Goal: Information Seeking & Learning: Learn about a topic

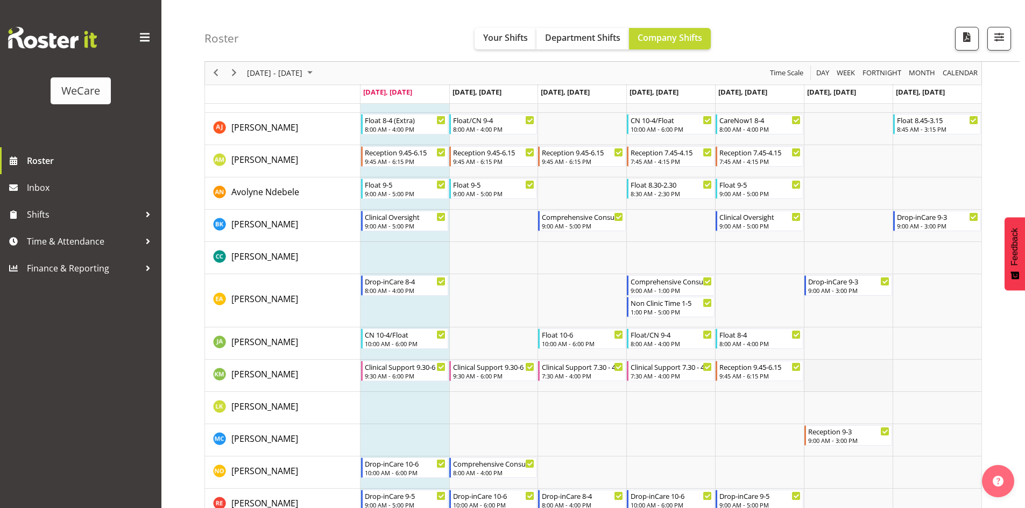
scroll to position [108, 0]
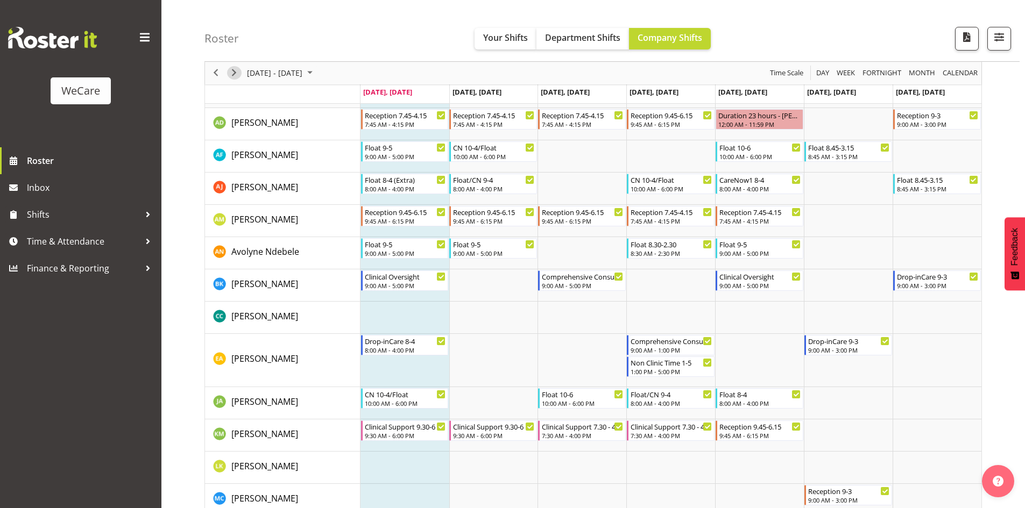
click at [233, 75] on span "Next" at bounding box center [234, 73] width 13 height 13
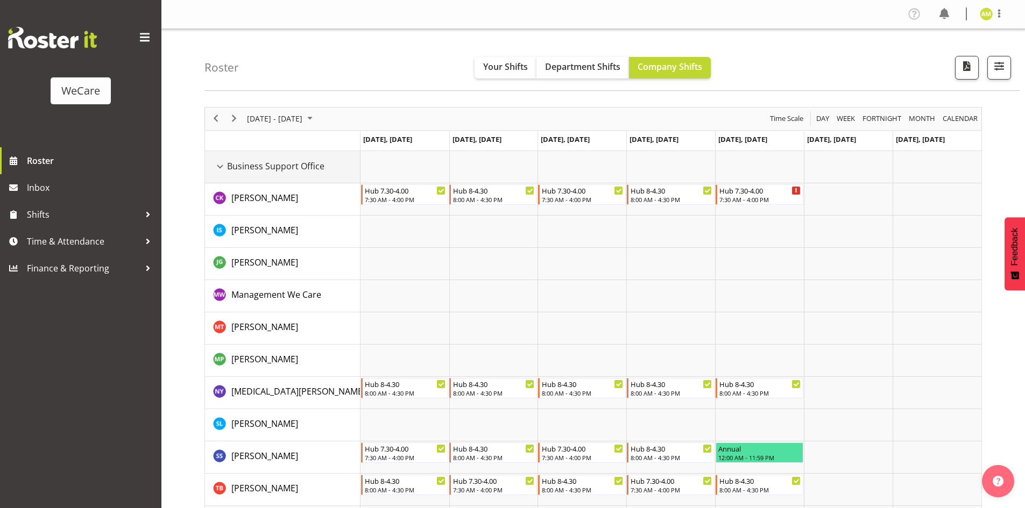
click at [228, 168] on span "Business Support Office" at bounding box center [275, 166] width 97 height 13
click at [220, 167] on div "Business Support Office resource" at bounding box center [220, 167] width 14 height 14
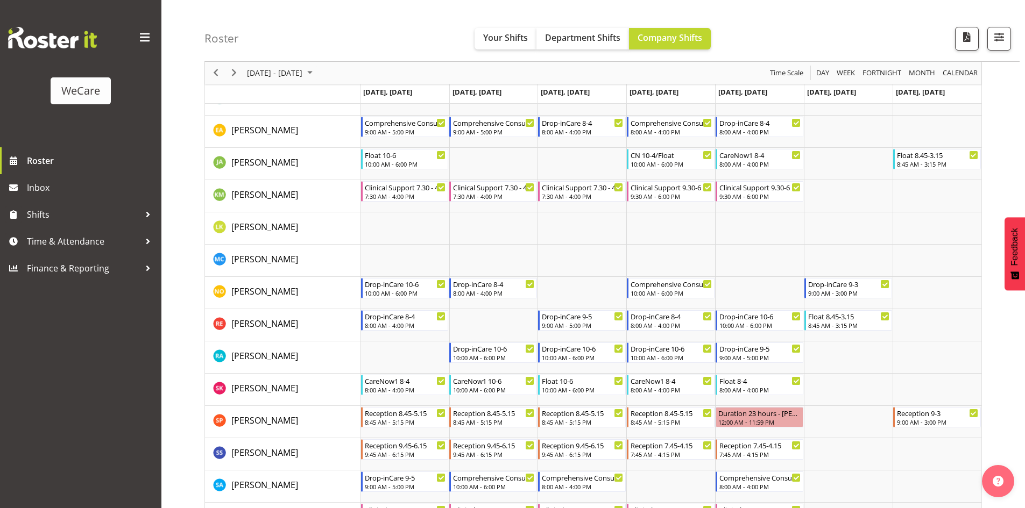
scroll to position [323, 0]
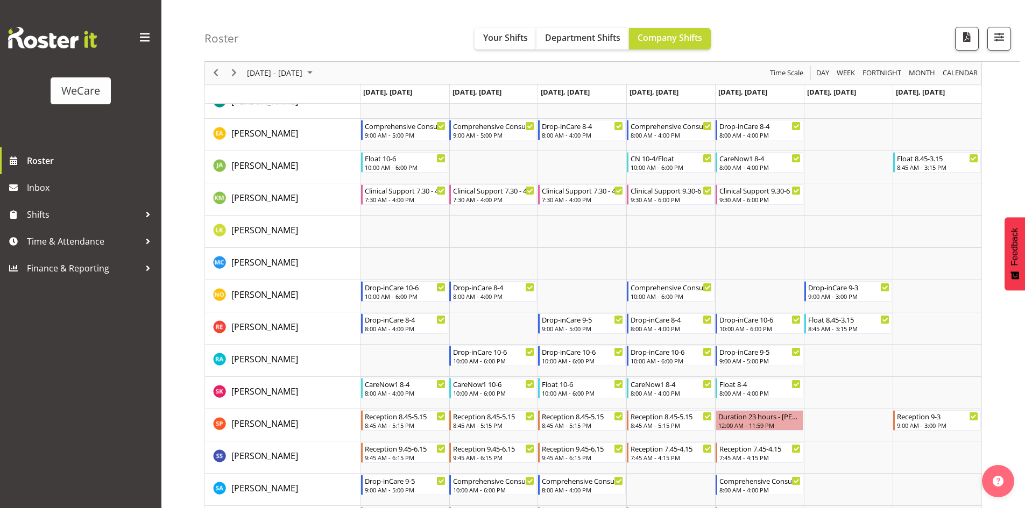
click at [234, 66] on div "next period" at bounding box center [234, 73] width 18 height 23
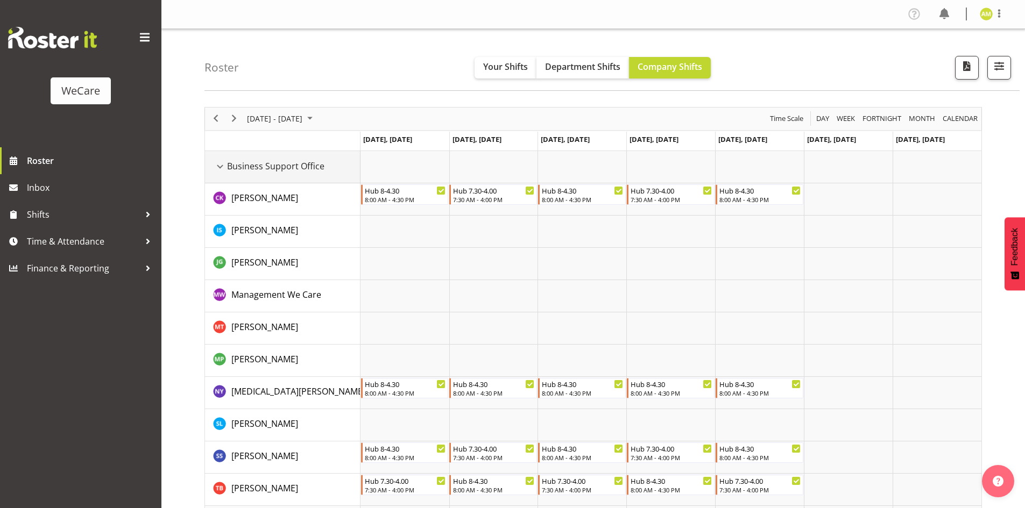
click at [216, 166] on div "Business Support Office resource" at bounding box center [220, 167] width 14 height 14
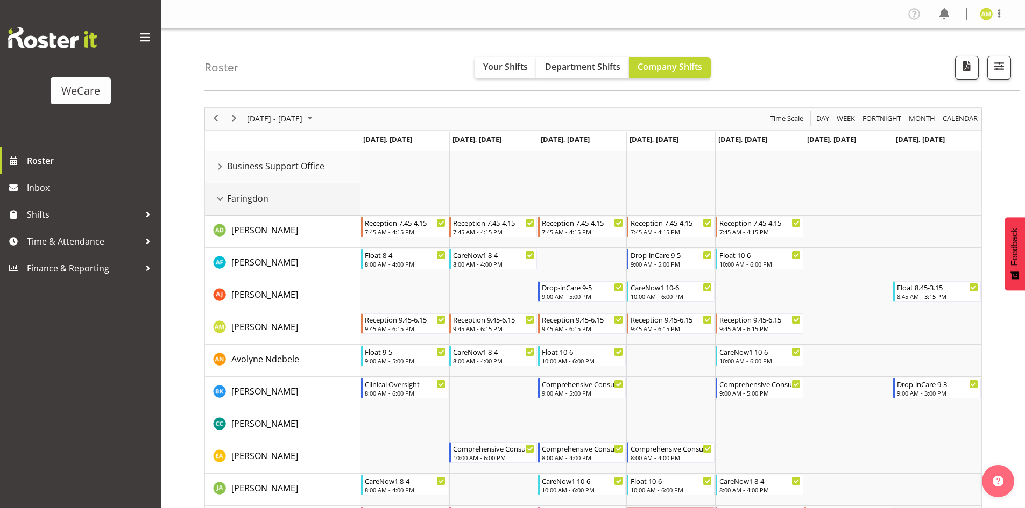
click at [222, 198] on div "Faringdon resource" at bounding box center [220, 199] width 14 height 14
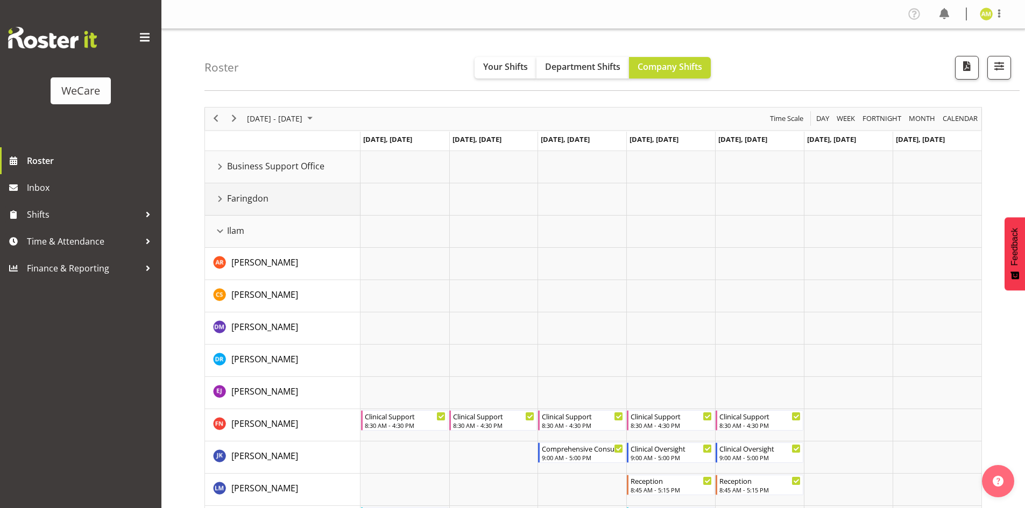
click at [222, 198] on div "Faringdon resource" at bounding box center [220, 199] width 14 height 14
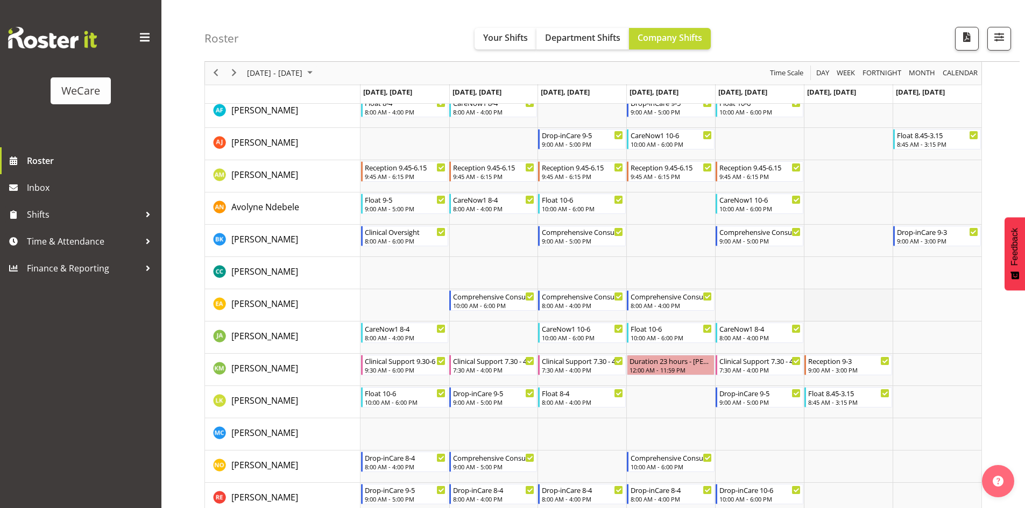
scroll to position [54, 0]
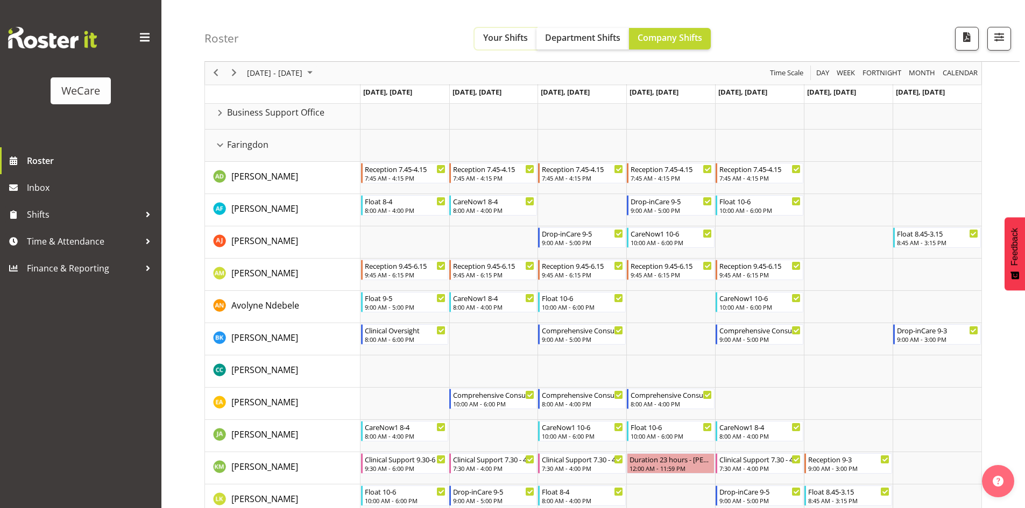
click at [484, 37] on span "Your Shifts" at bounding box center [505, 38] width 45 height 12
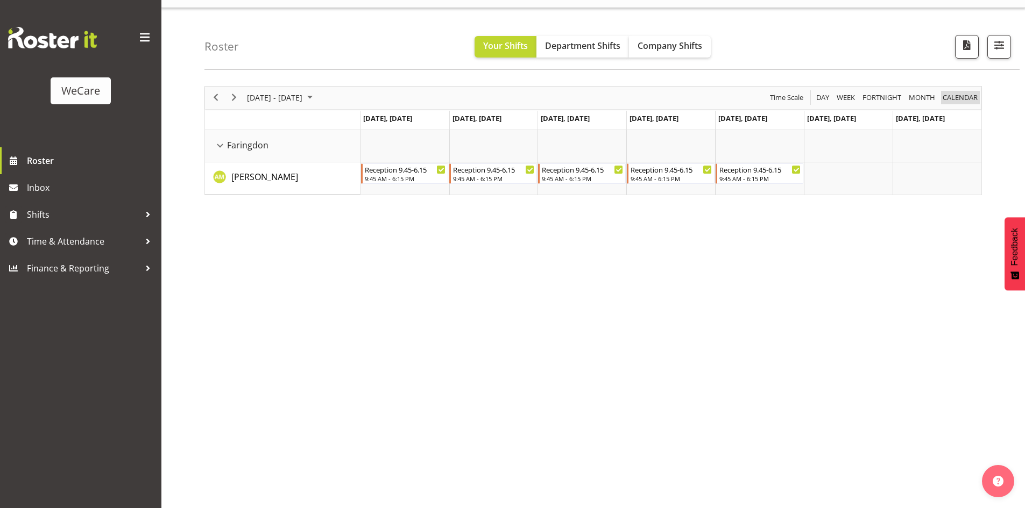
click at [951, 98] on span "calendar" at bounding box center [959, 97] width 37 height 13
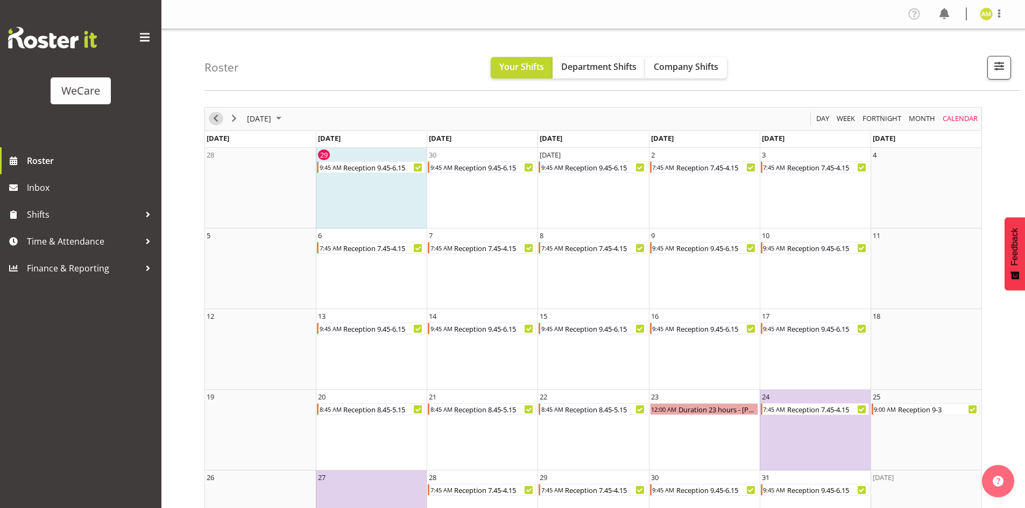
click at [212, 118] on span "Previous" at bounding box center [215, 118] width 13 height 13
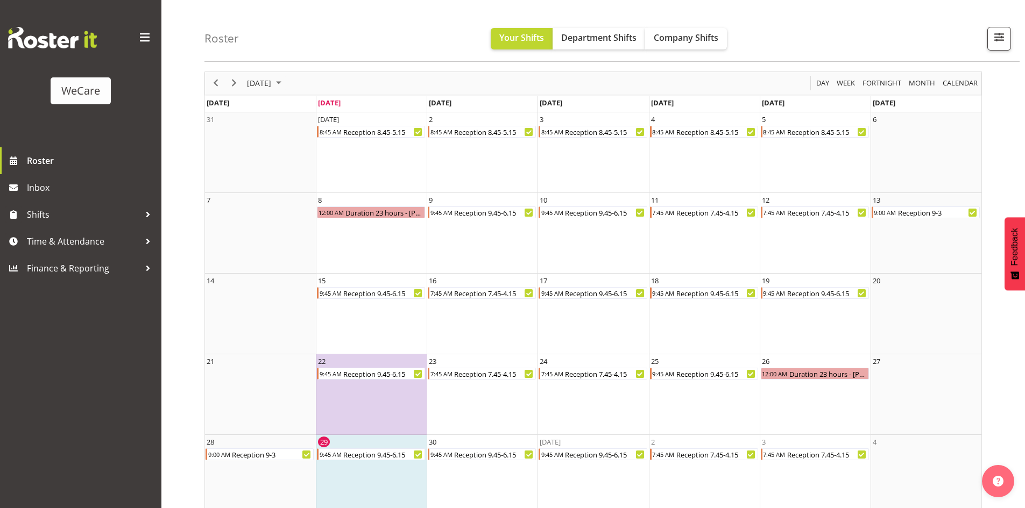
scroll to position [52, 0]
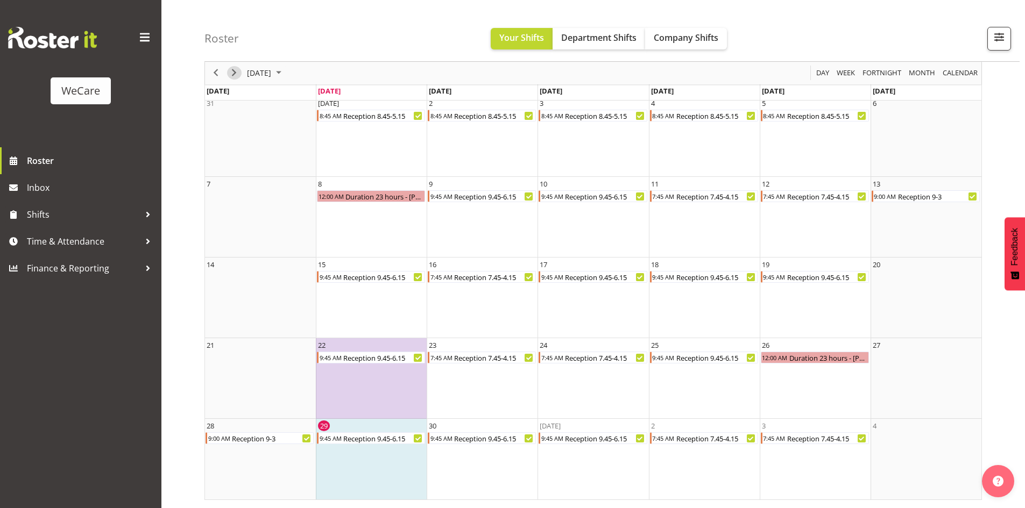
click at [230, 70] on span "Next" at bounding box center [234, 73] width 13 height 13
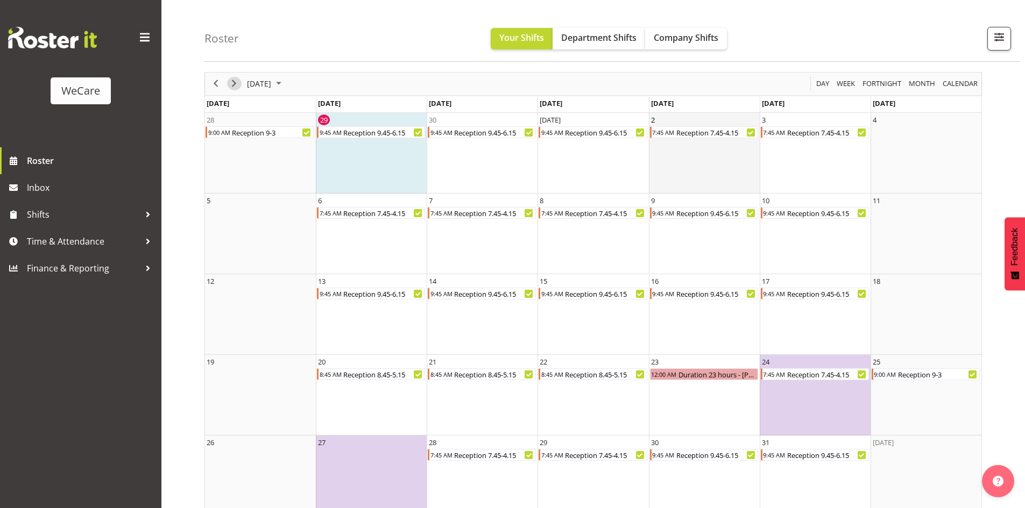
scroll to position [52, 0]
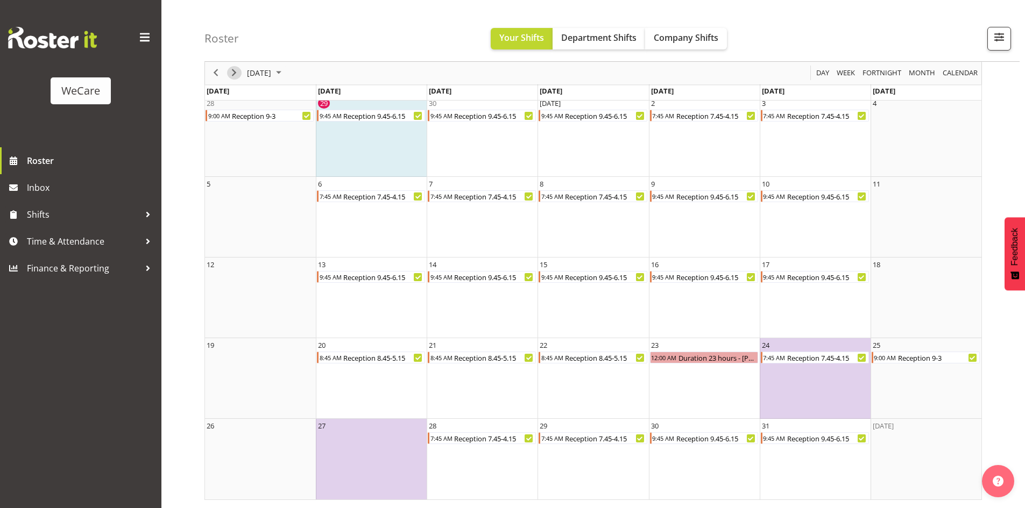
click at [236, 77] on span "Next" at bounding box center [234, 73] width 13 height 13
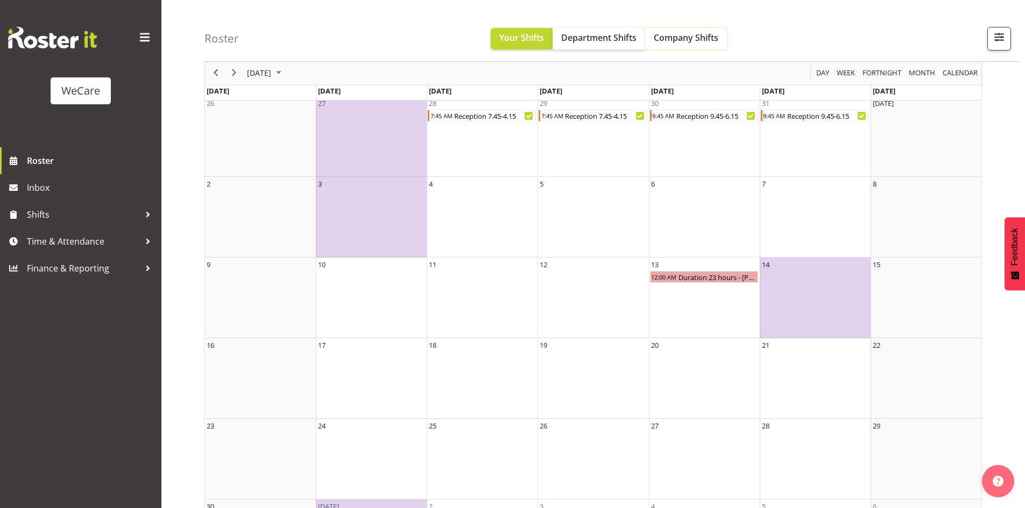
click at [676, 41] on span "Company Shifts" at bounding box center [685, 38] width 65 height 12
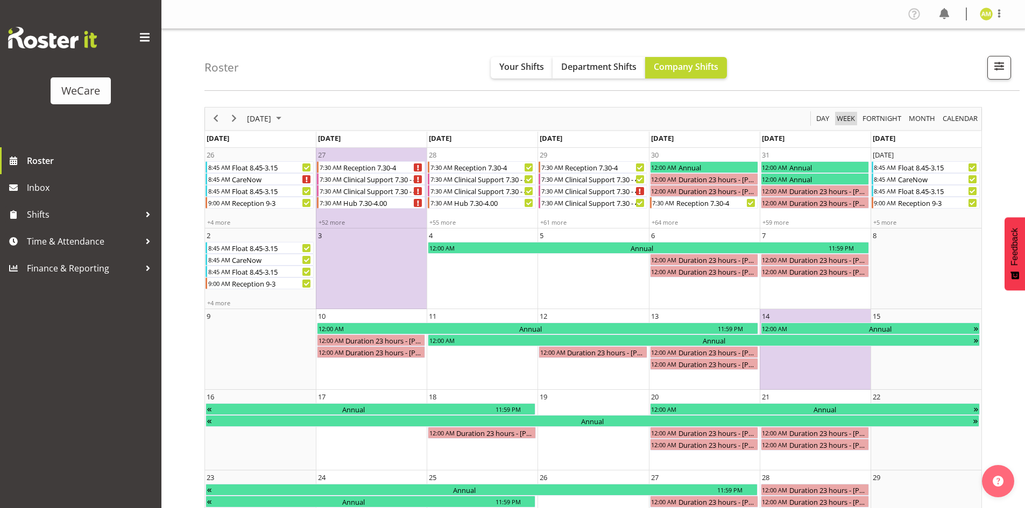
click at [842, 119] on span "Week" at bounding box center [845, 118] width 20 height 13
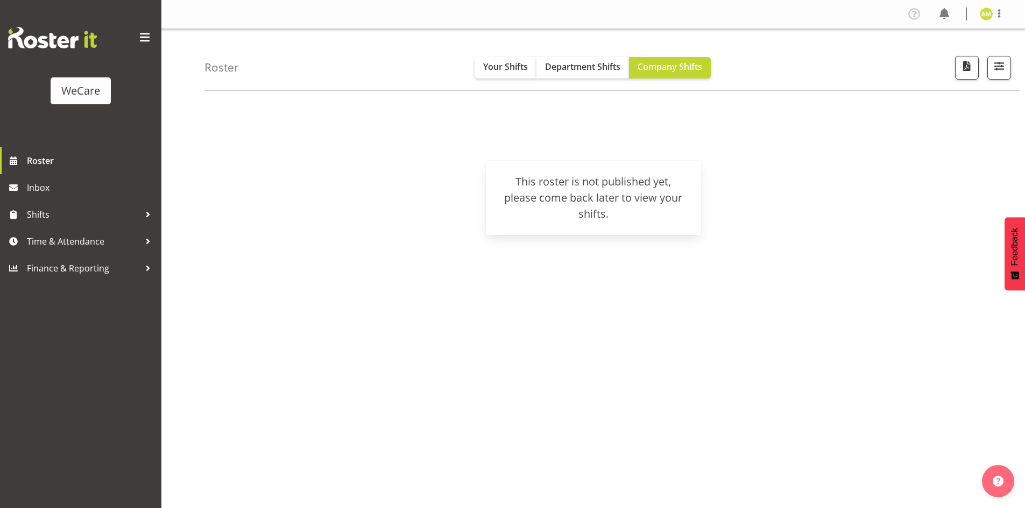
click at [108, 145] on div "WeCare" at bounding box center [80, 73] width 161 height 147
click at [72, 157] on span "Roster" at bounding box center [91, 161] width 129 height 16
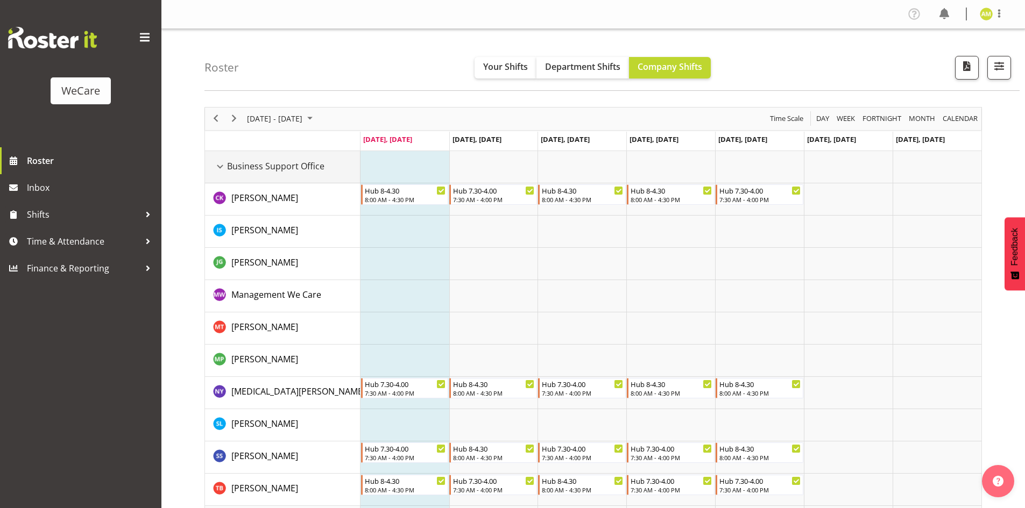
click at [216, 168] on div "Business Support Office resource" at bounding box center [220, 167] width 14 height 14
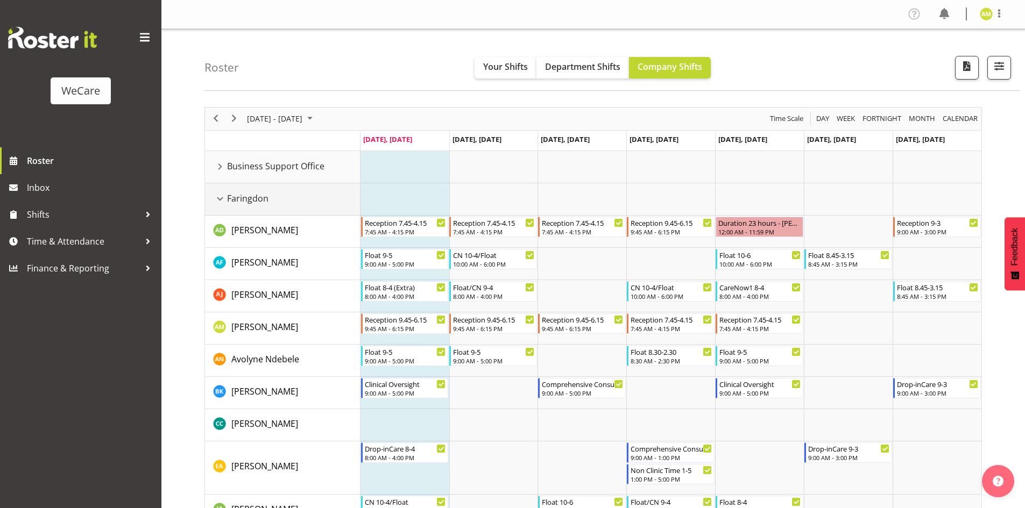
click at [216, 197] on div "Faringdon resource" at bounding box center [220, 199] width 14 height 14
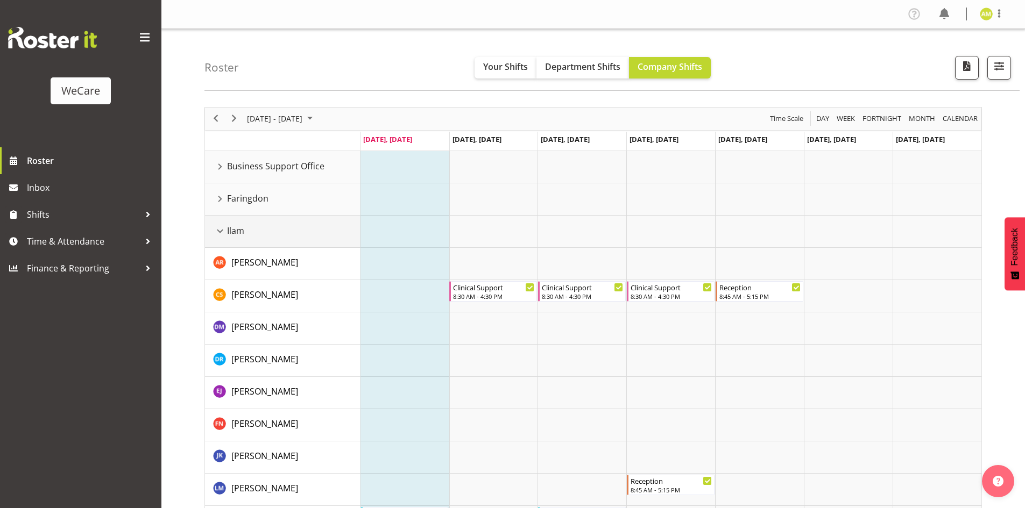
click at [221, 227] on div "Ilam resource" at bounding box center [220, 231] width 14 height 14
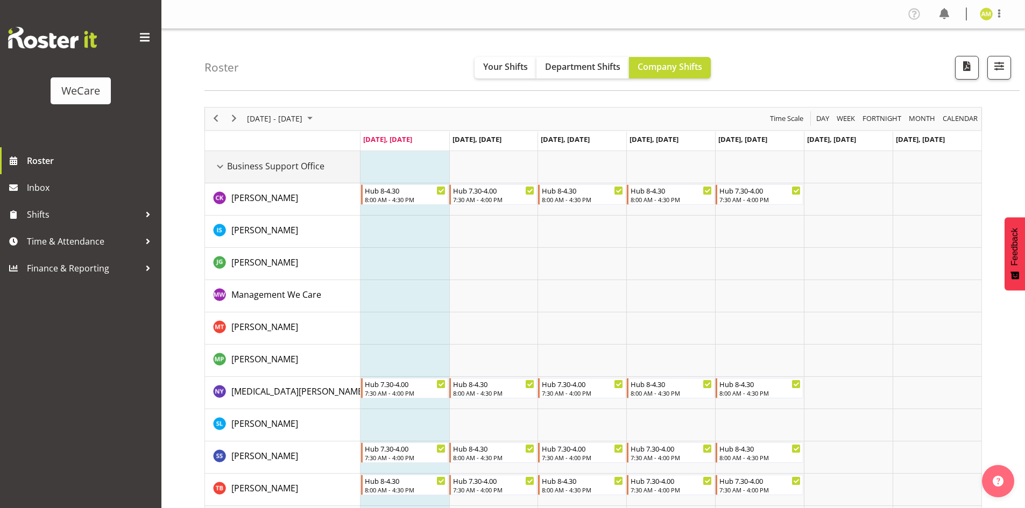
click at [220, 166] on div "Business Support Office resource" at bounding box center [220, 167] width 14 height 14
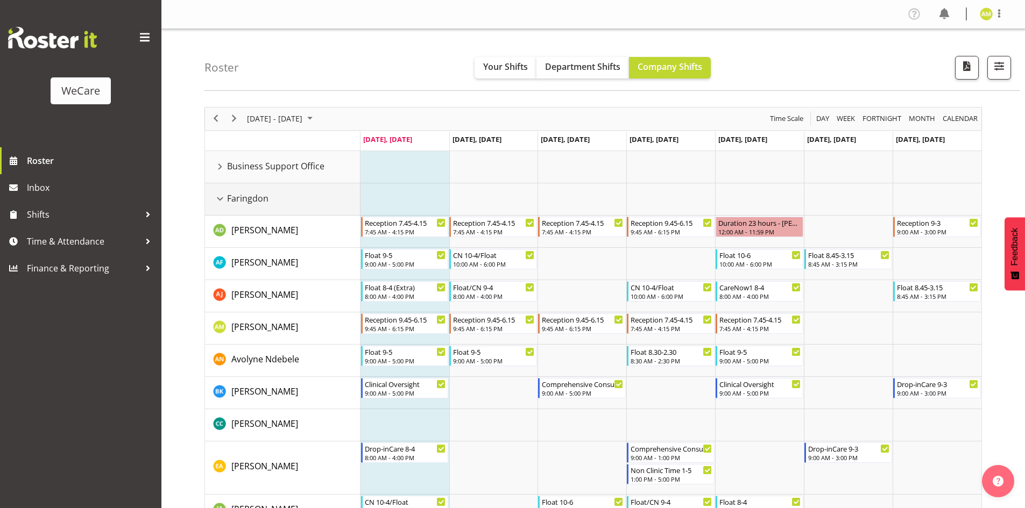
click at [223, 195] on div "Faringdon resource" at bounding box center [220, 199] width 14 height 14
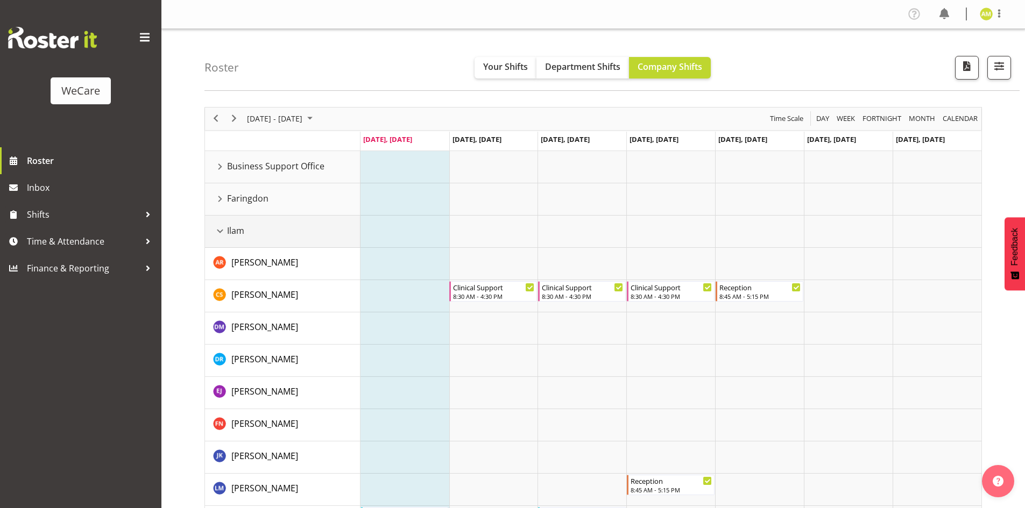
click at [221, 227] on div "Ilam resource" at bounding box center [220, 231] width 14 height 14
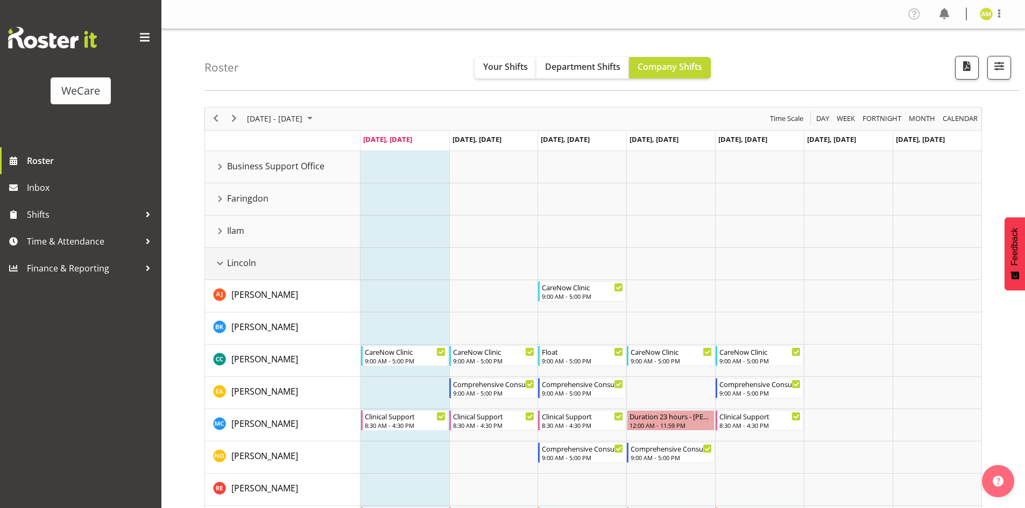
click at [223, 261] on div "Lincoln resource" at bounding box center [220, 264] width 14 height 14
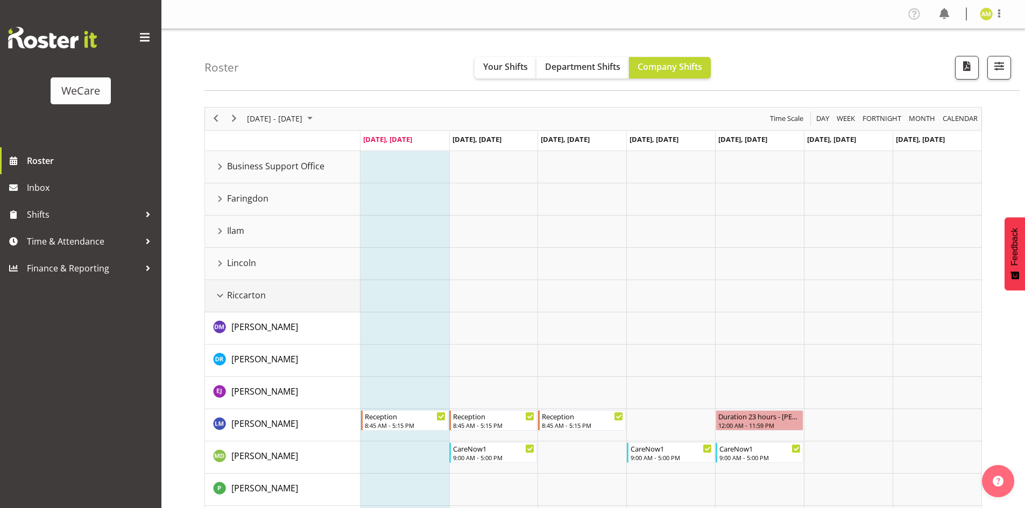
click at [221, 293] on div "Riccarton resource" at bounding box center [220, 296] width 14 height 14
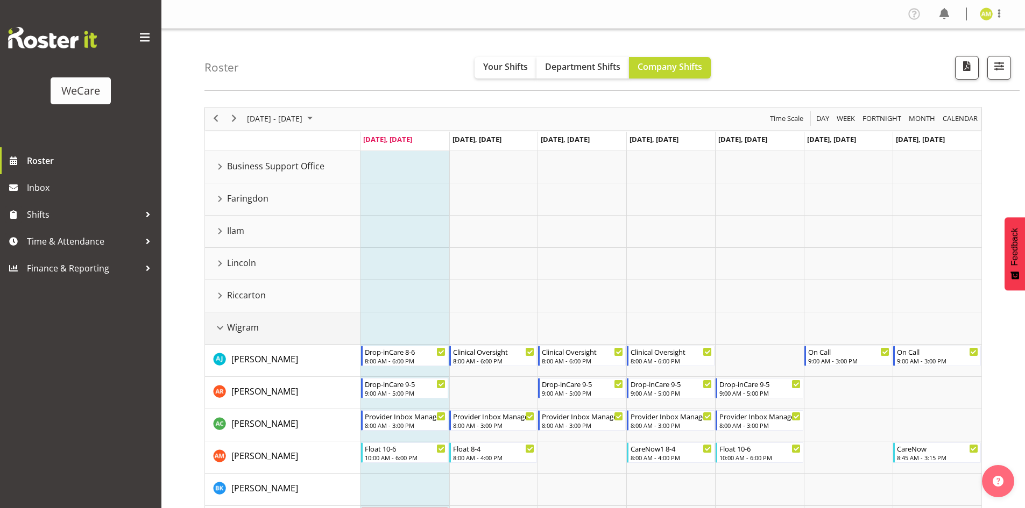
drag, startPoint x: 219, startPoint y: 323, endPoint x: 217, endPoint y: 286, distance: 36.7
click at [219, 323] on div "Wigram resource" at bounding box center [220, 328] width 14 height 14
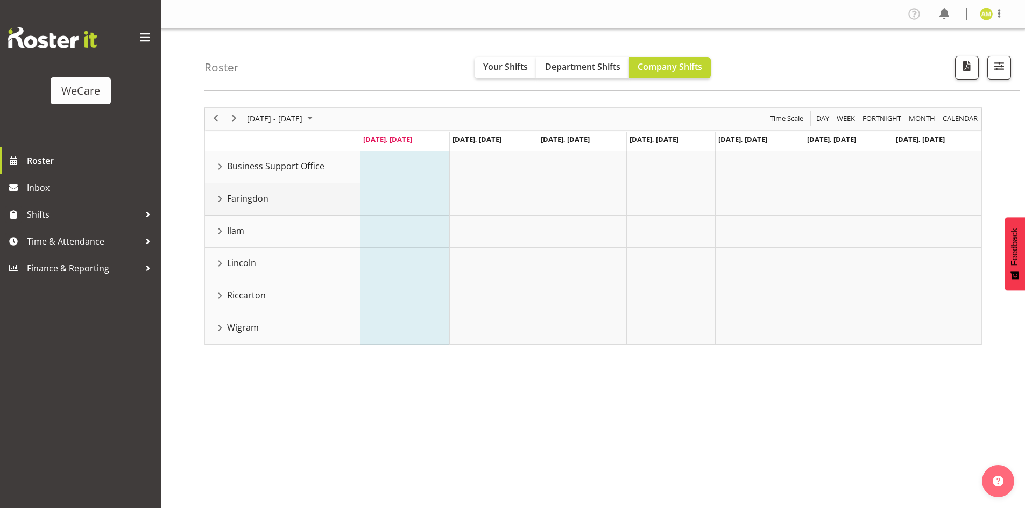
click at [219, 199] on div "Faringdon resource" at bounding box center [220, 199] width 14 height 14
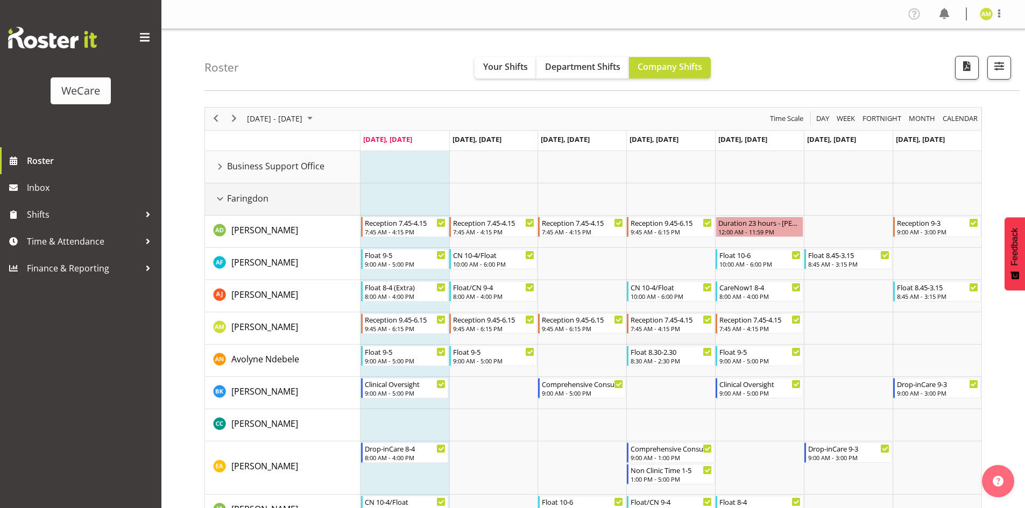
scroll to position [54, 0]
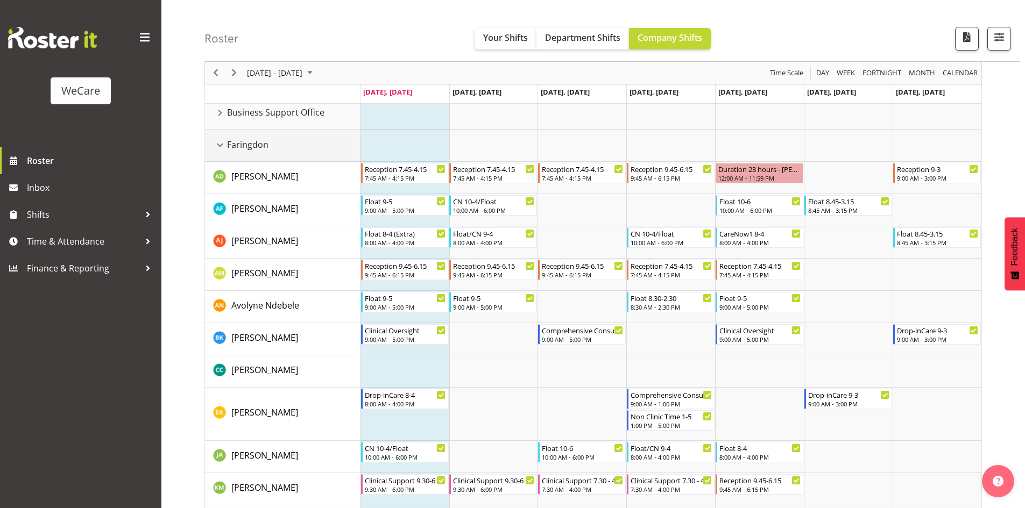
click at [218, 143] on div "Faringdon resource" at bounding box center [220, 145] width 14 height 14
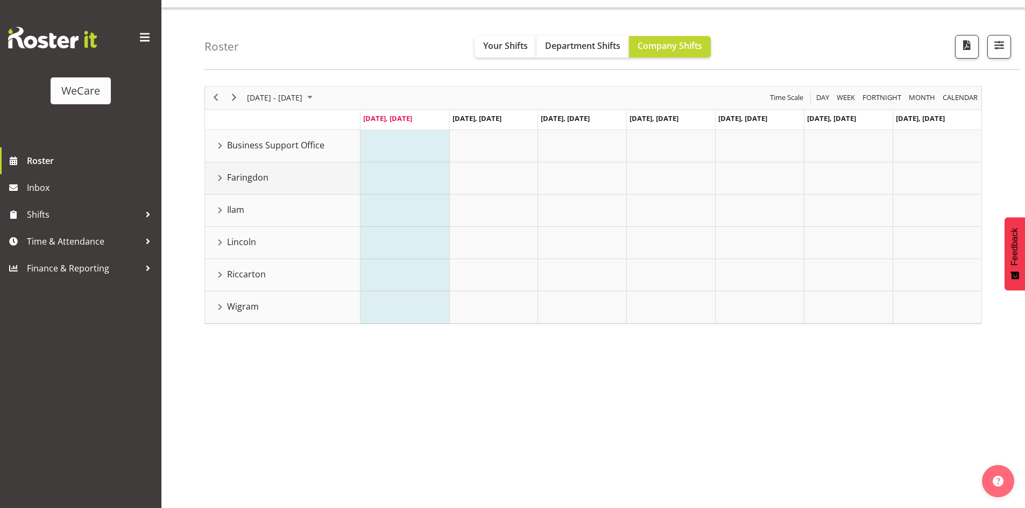
scroll to position [21, 0]
click at [219, 215] on div "Ilam resource" at bounding box center [220, 210] width 14 height 14
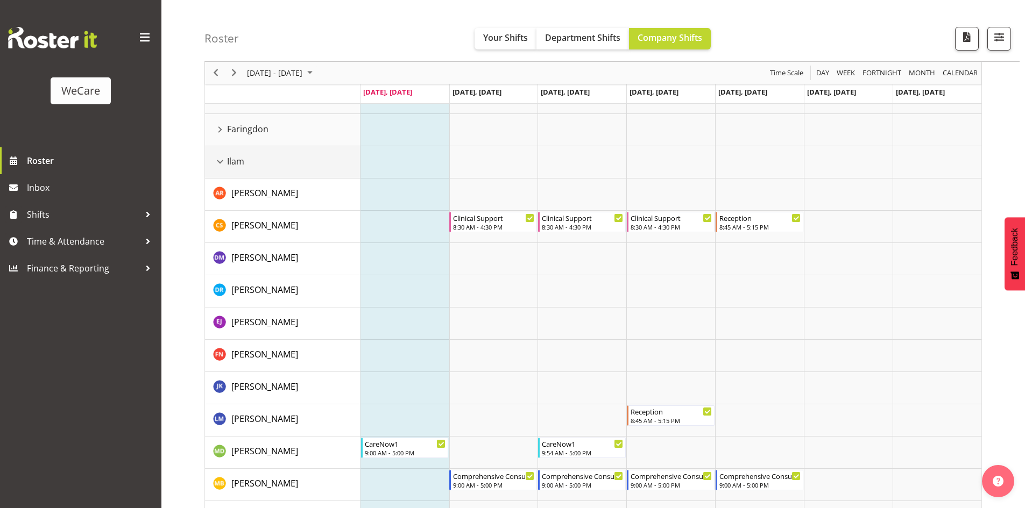
scroll to position [17, 0]
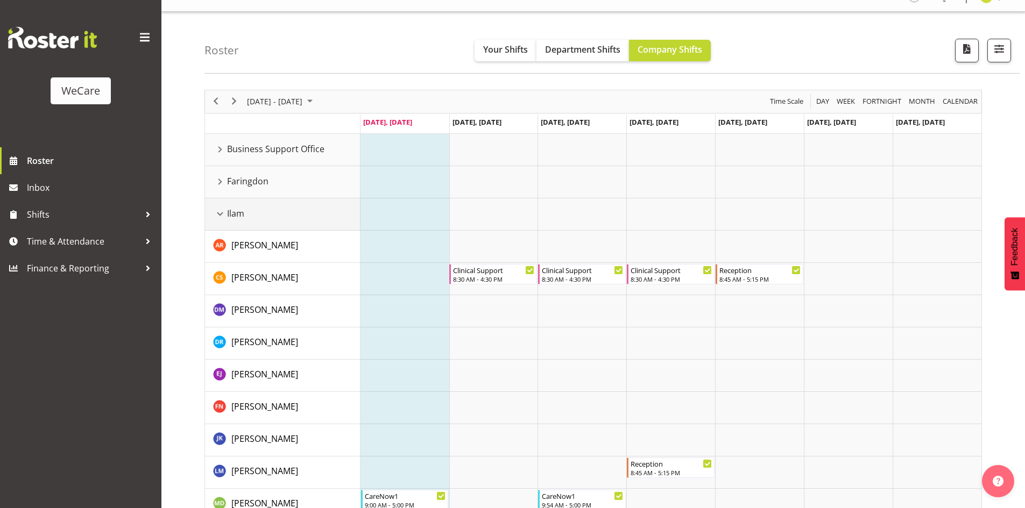
click at [221, 218] on div "Ilam resource" at bounding box center [220, 214] width 14 height 14
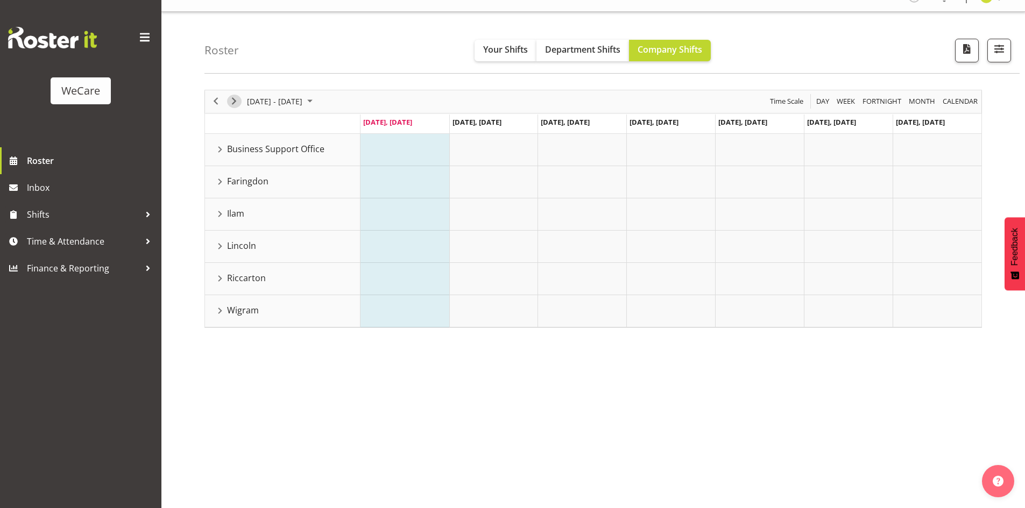
click at [233, 104] on span "Next" at bounding box center [234, 101] width 13 height 13
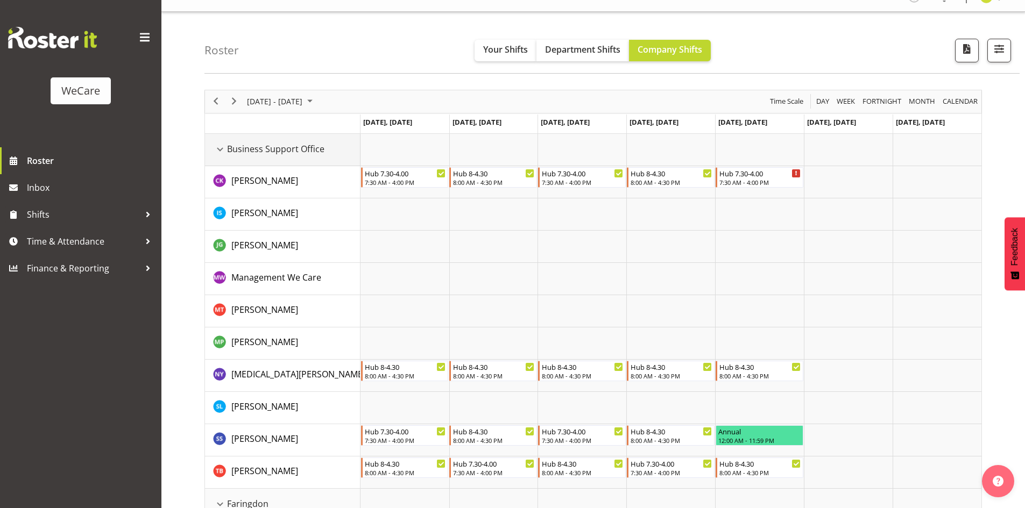
click at [218, 150] on div "Business Support Office resource" at bounding box center [220, 150] width 14 height 14
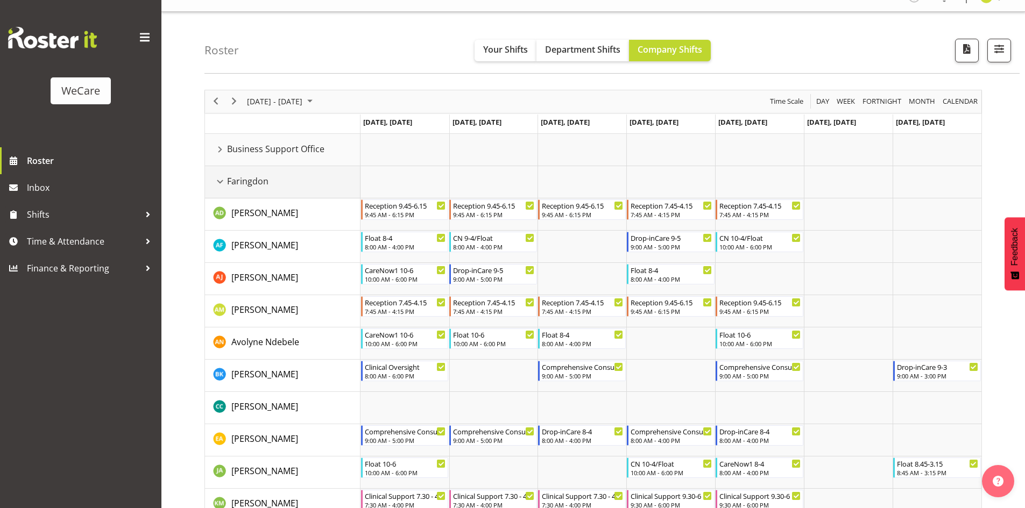
click at [219, 179] on div "Faringdon resource" at bounding box center [220, 182] width 14 height 14
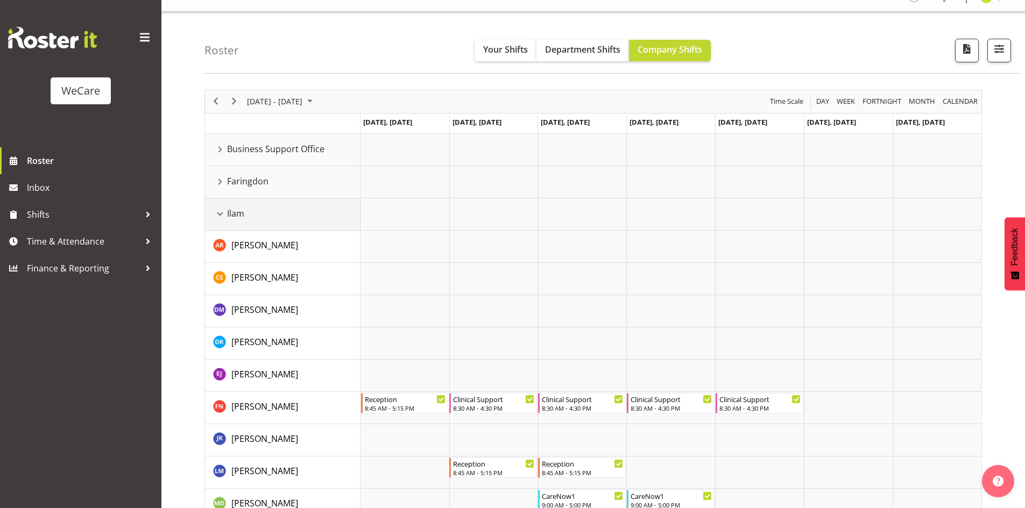
click at [223, 212] on div "Ilam resource" at bounding box center [220, 214] width 14 height 14
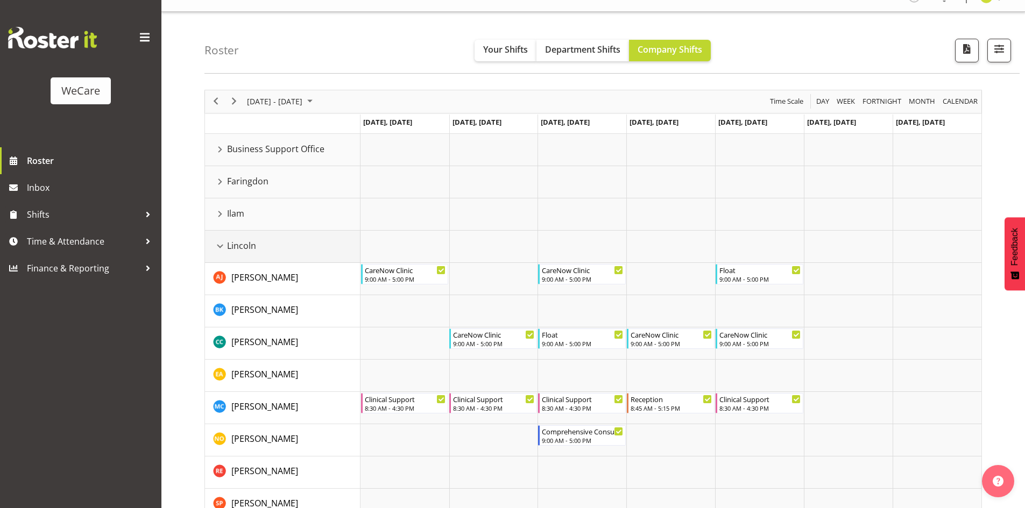
click at [222, 244] on div "Lincoln resource" at bounding box center [220, 246] width 14 height 14
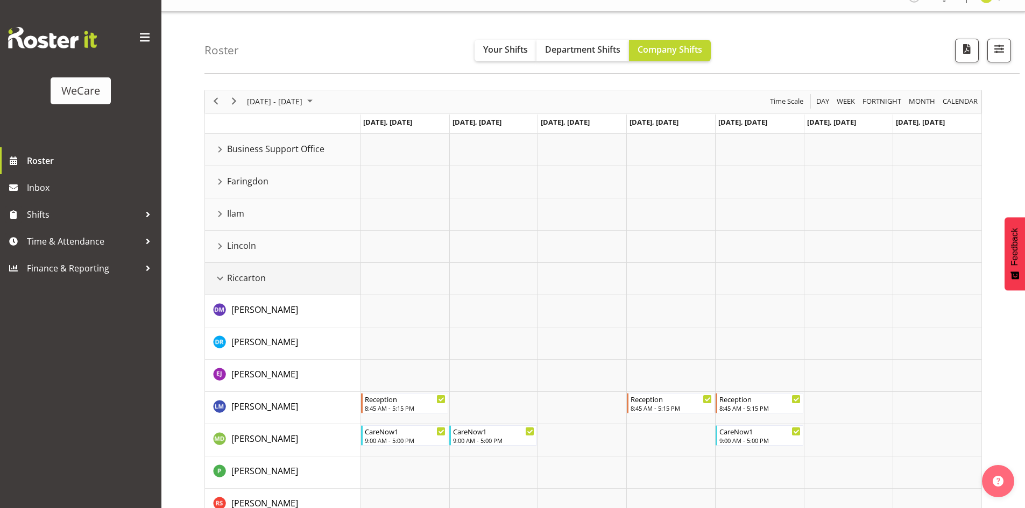
click at [217, 279] on div "Riccarton resource" at bounding box center [220, 279] width 14 height 14
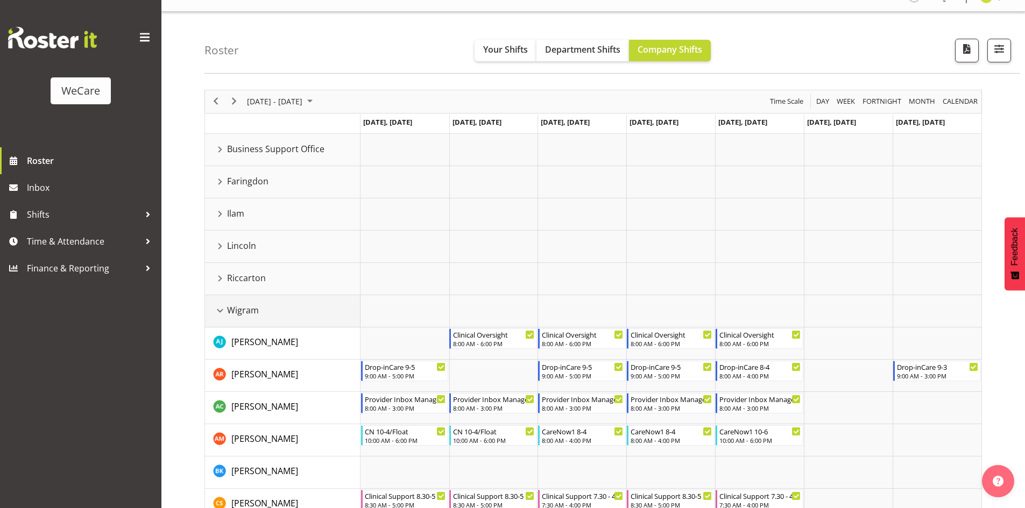
click at [219, 308] on div "Wigram resource" at bounding box center [220, 311] width 14 height 14
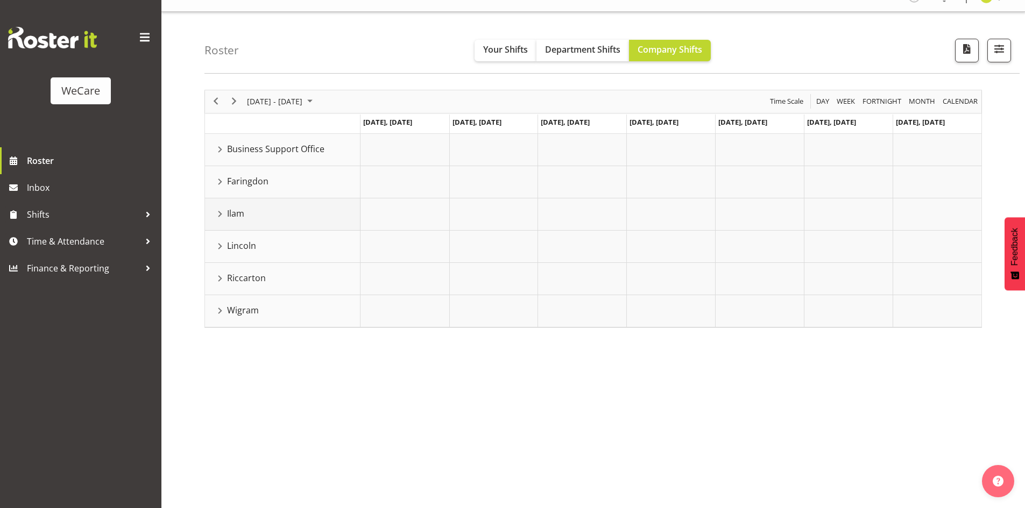
click at [215, 215] on div "Ilam resource" at bounding box center [220, 214] width 14 height 14
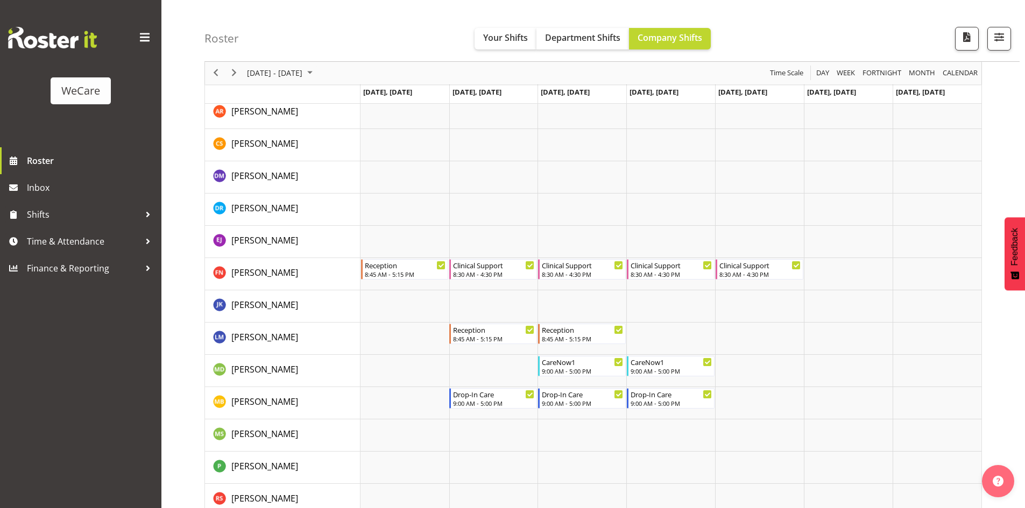
scroll to position [71, 0]
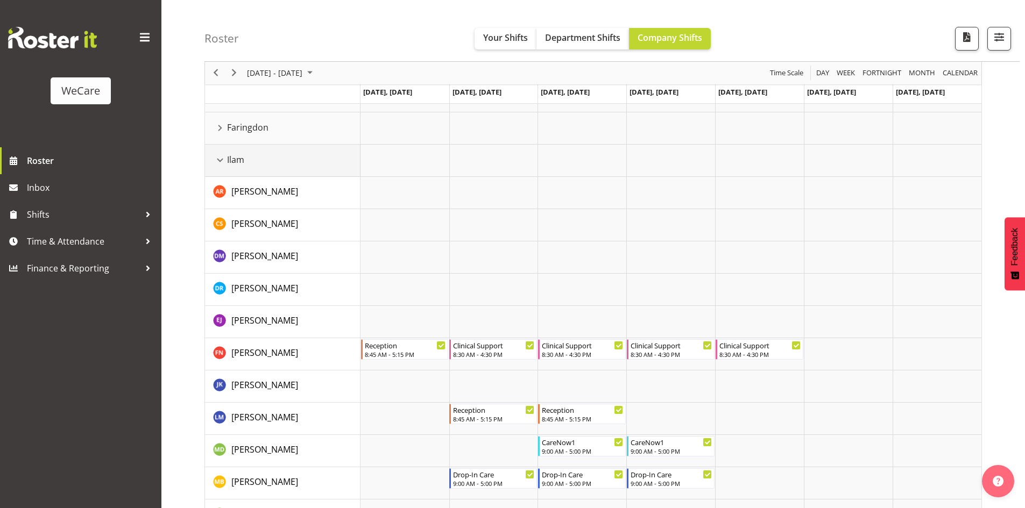
click at [219, 162] on div "Ilam resource" at bounding box center [220, 160] width 14 height 14
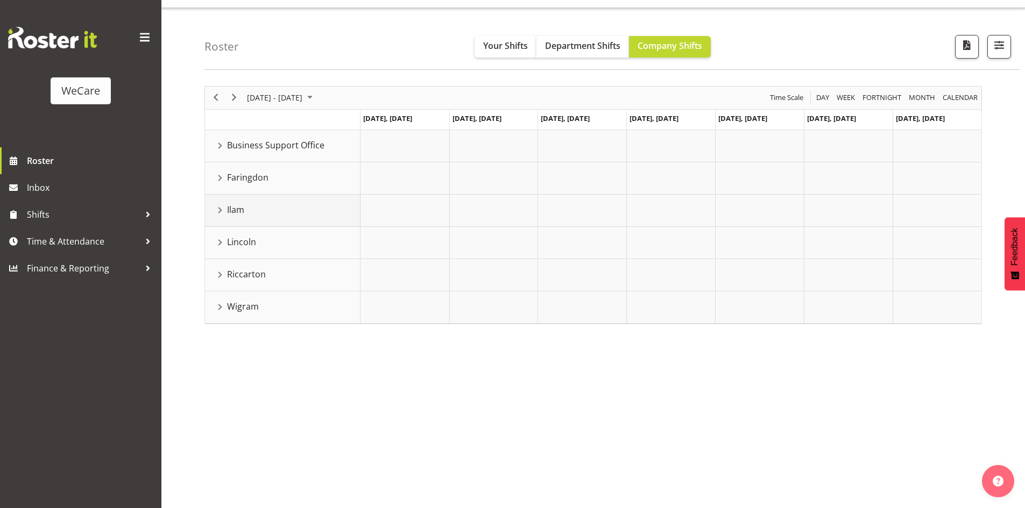
scroll to position [21, 0]
click at [273, 99] on span "[DATE] - [DATE]" at bounding box center [275, 97] width 58 height 13
click at [335, 124] on span "previous month" at bounding box center [340, 124] width 19 height 19
click at [259, 241] on span "29" at bounding box center [258, 235] width 16 height 16
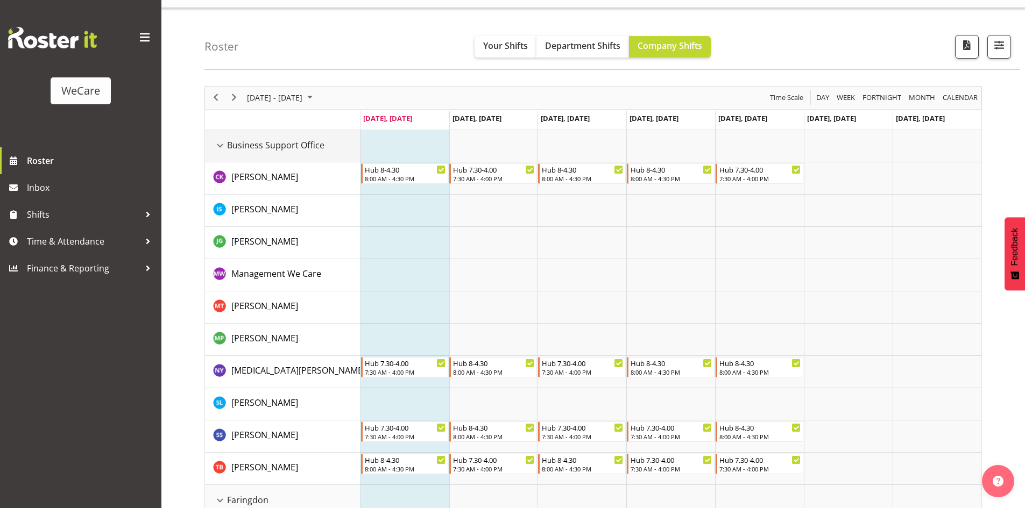
drag, startPoint x: 221, startPoint y: 145, endPoint x: 228, endPoint y: 171, distance: 27.3
click at [221, 145] on div "Business Support Office resource" at bounding box center [220, 146] width 14 height 14
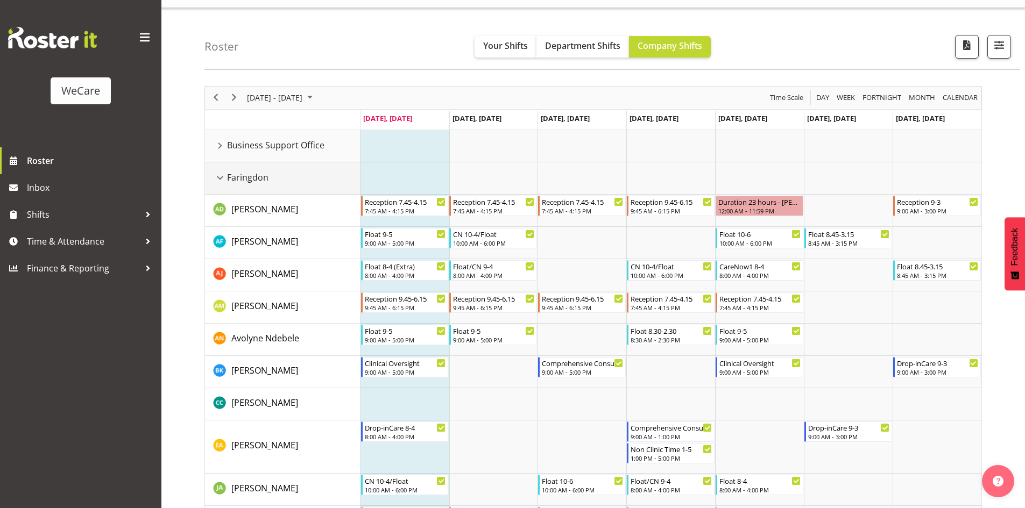
click at [223, 180] on div "Faringdon resource" at bounding box center [220, 178] width 14 height 14
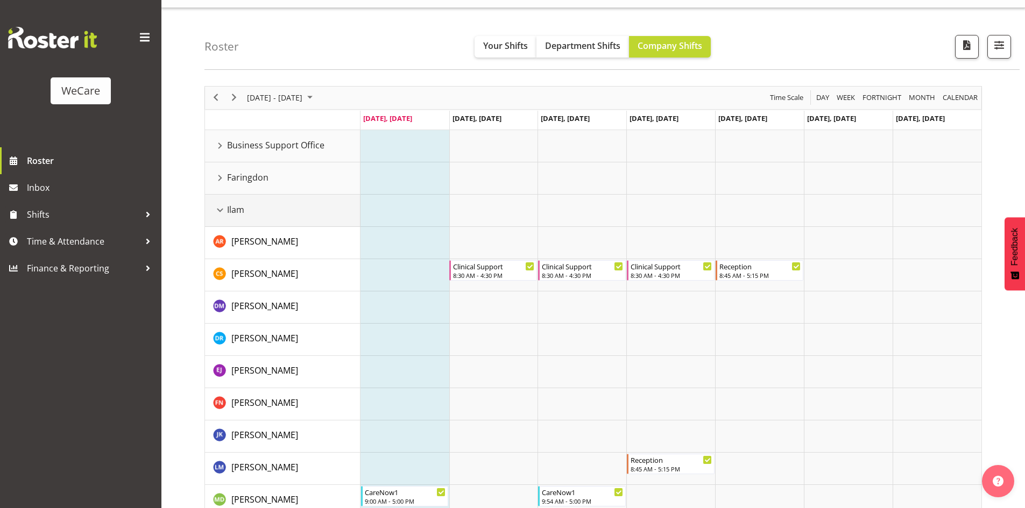
click at [217, 214] on div "Ilam resource" at bounding box center [220, 210] width 14 height 14
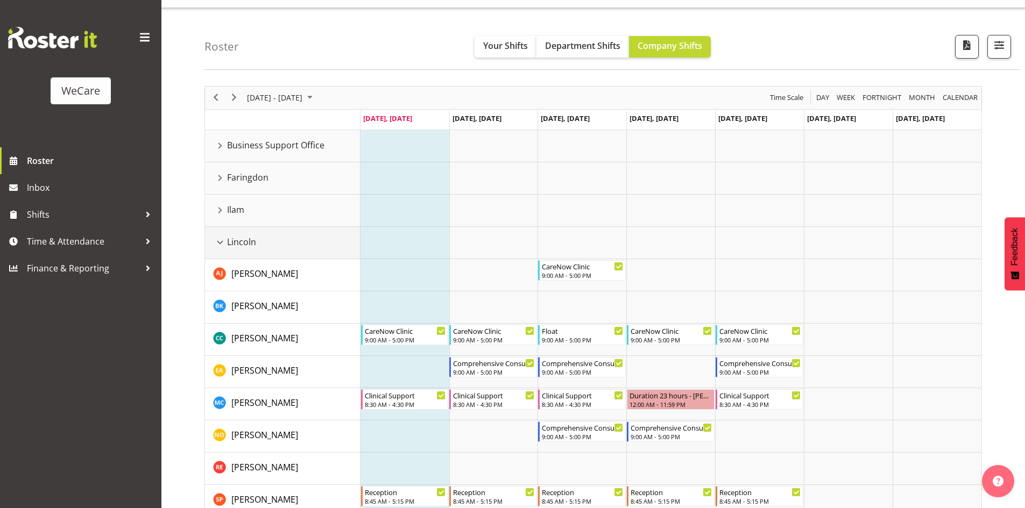
click at [223, 237] on div "Lincoln resource" at bounding box center [220, 243] width 14 height 14
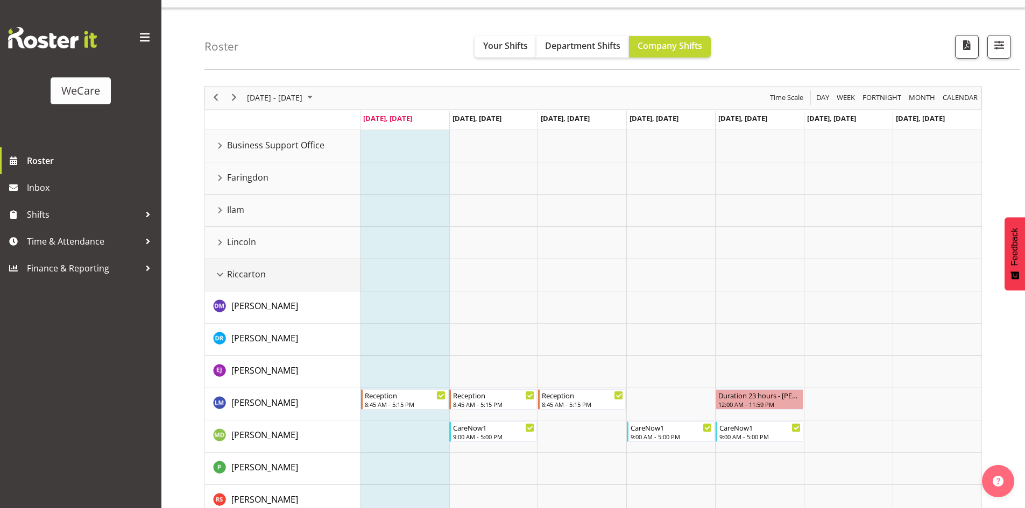
click at [222, 272] on div "Riccarton resource" at bounding box center [220, 275] width 14 height 14
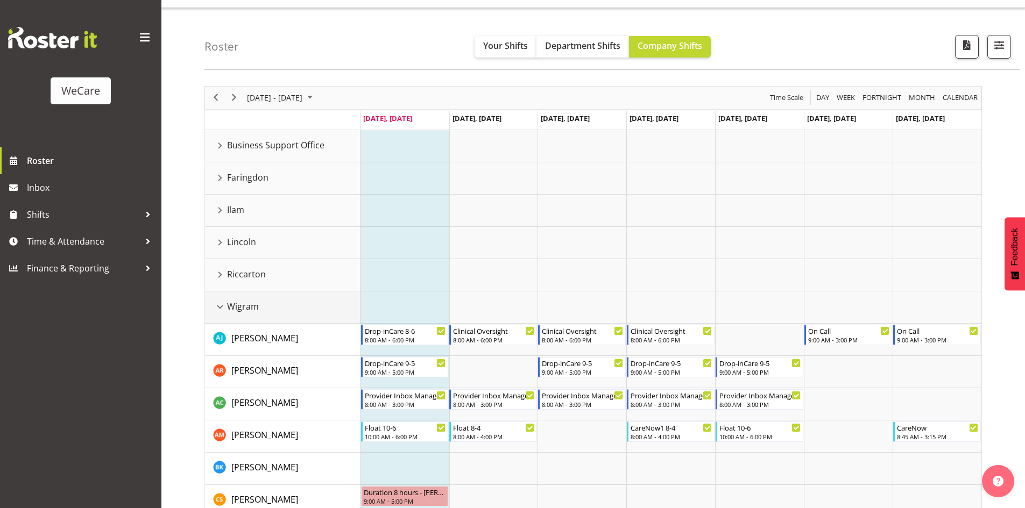
click at [222, 303] on div "Wigram resource" at bounding box center [220, 307] width 14 height 14
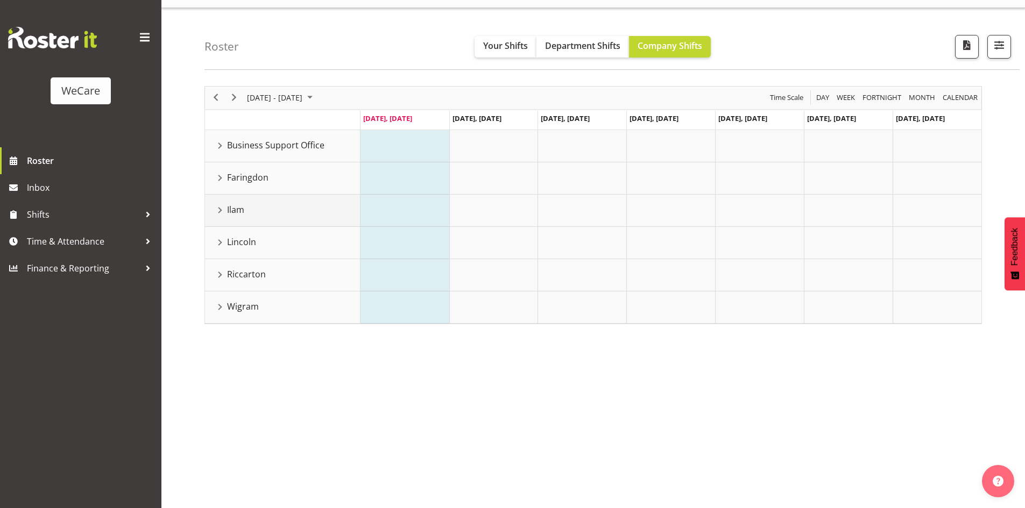
click at [217, 208] on div "Ilam resource" at bounding box center [220, 210] width 14 height 14
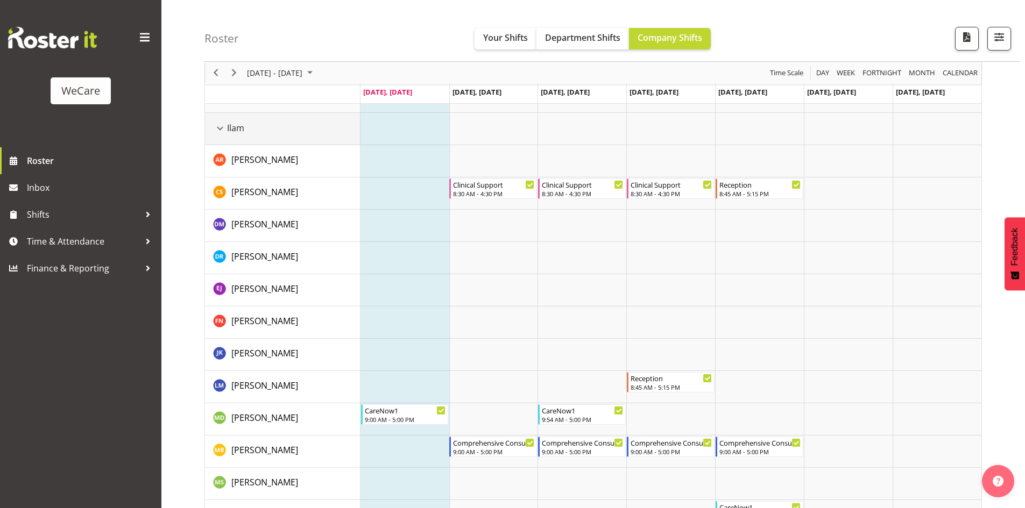
scroll to position [182, 0]
